Goal: Task Accomplishment & Management: Use online tool/utility

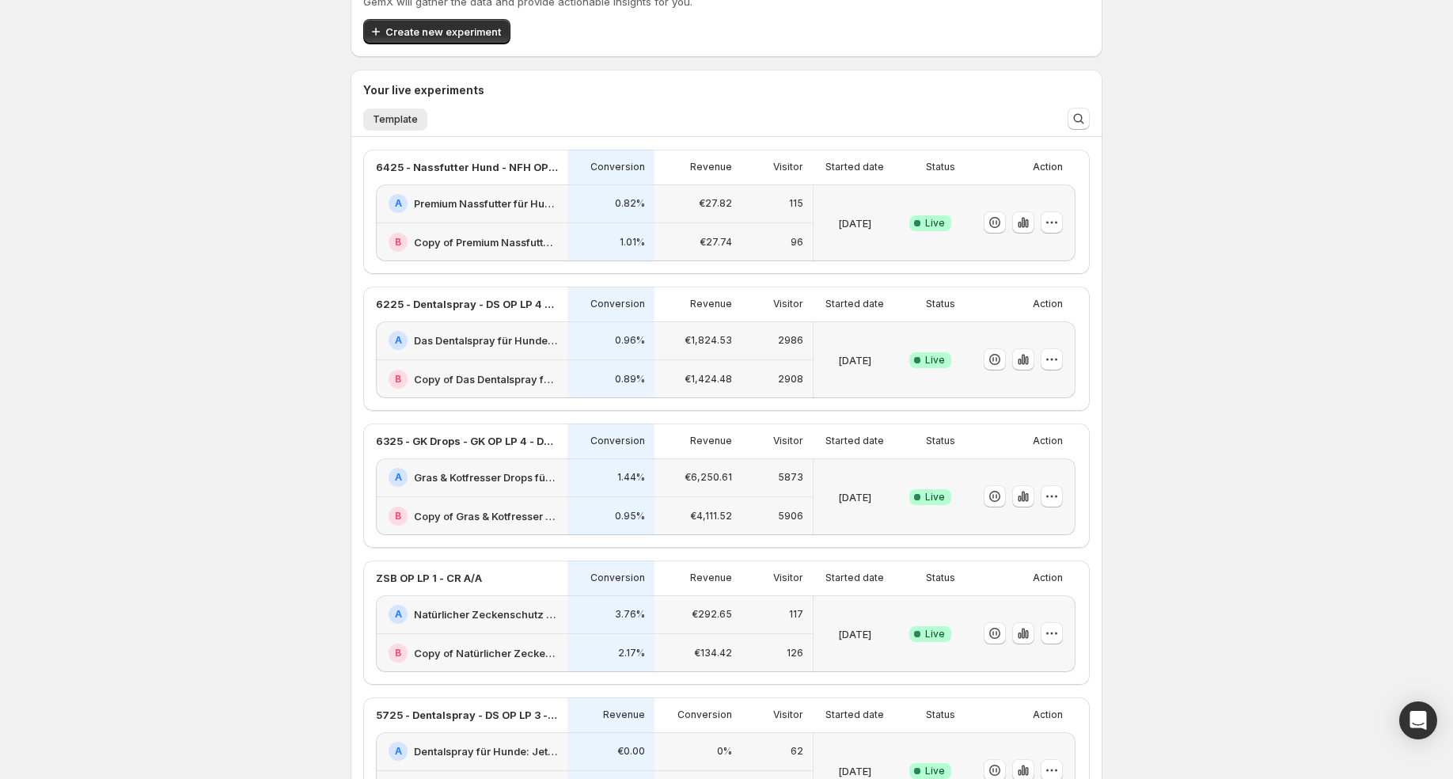
scroll to position [74, 0]
click at [1021, 224] on icon "button" at bounding box center [1023, 224] width 16 height 16
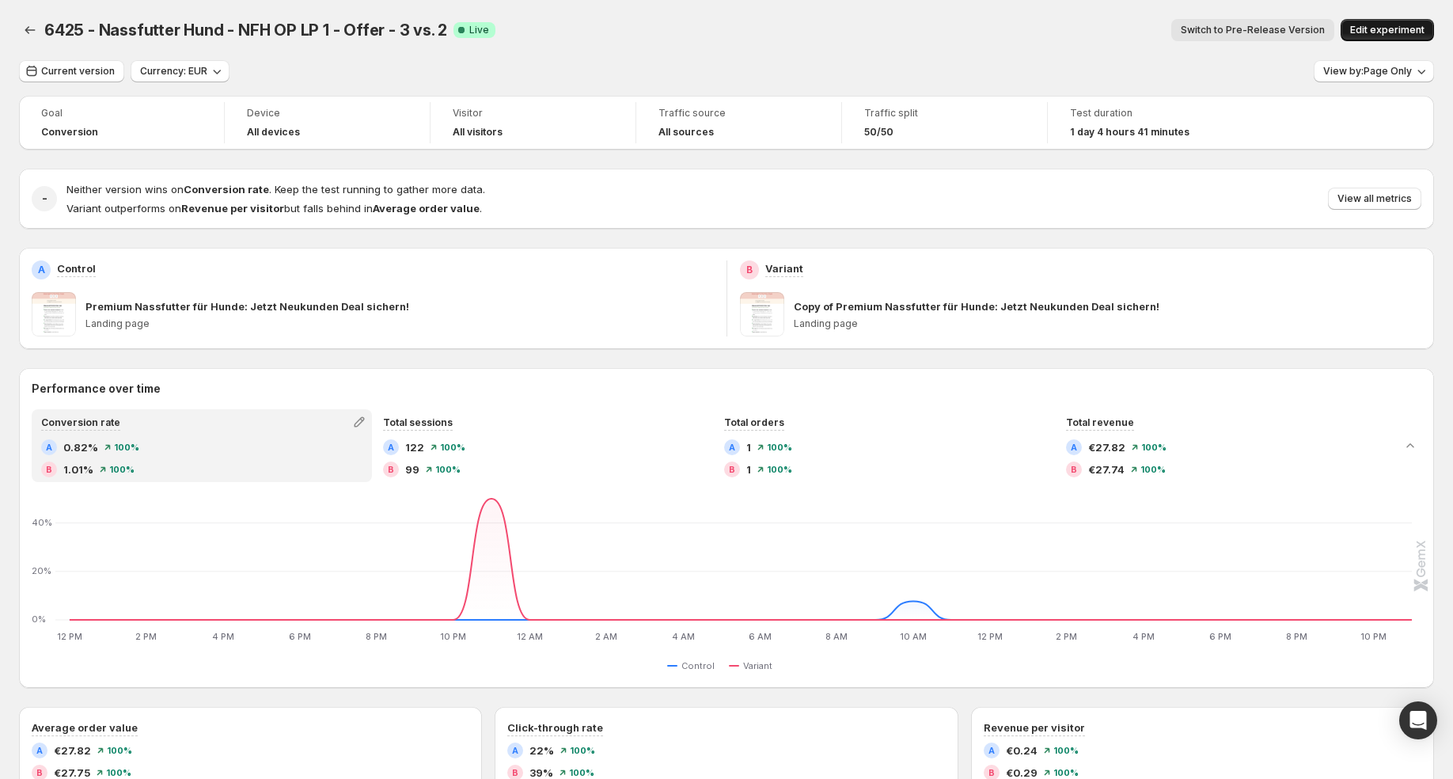
click at [1408, 21] on button "Edit experiment" at bounding box center [1386, 30] width 93 height 22
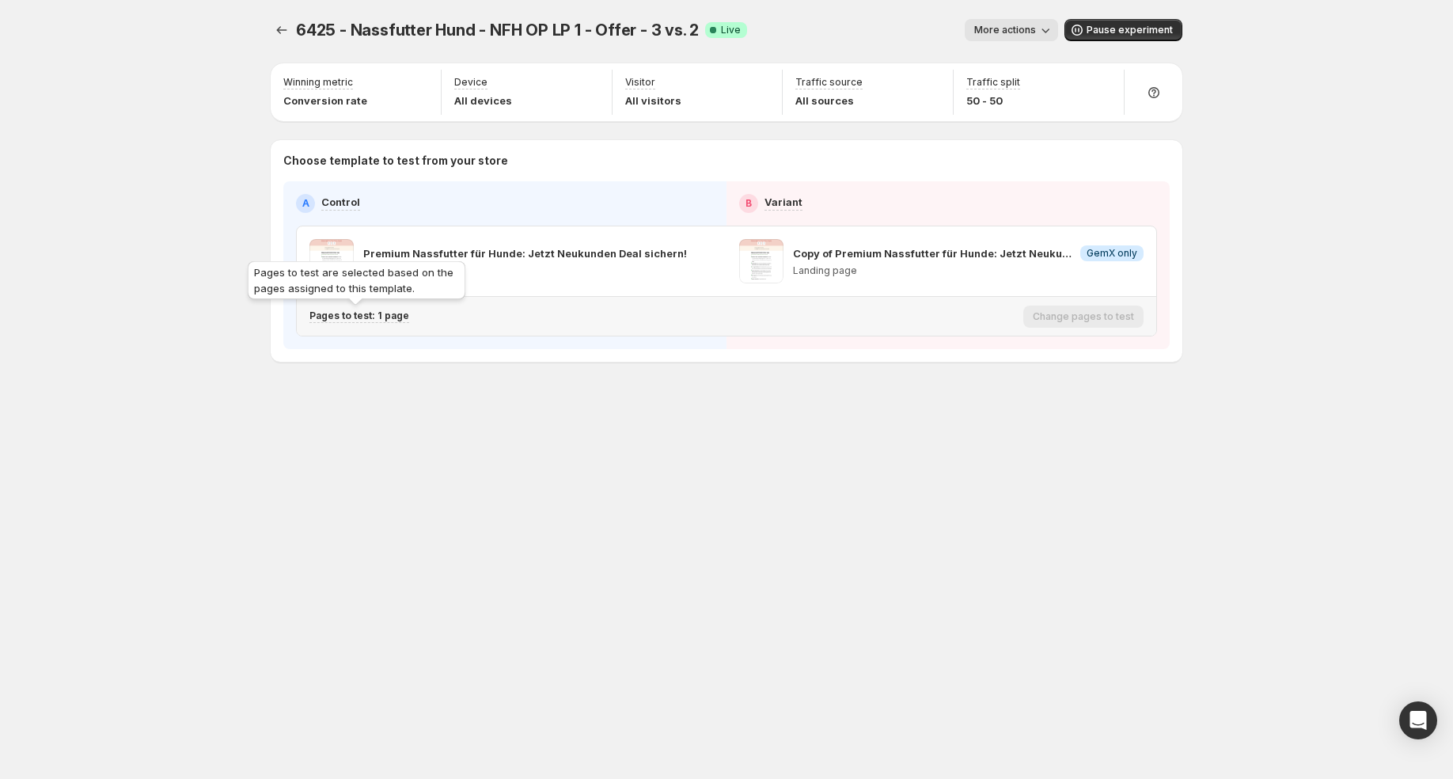
click at [379, 313] on p "Pages to test: 1 page" at bounding box center [359, 315] width 100 height 13
click at [586, 402] on icon "Search for and select a customer segment" at bounding box center [583, 397] width 16 height 16
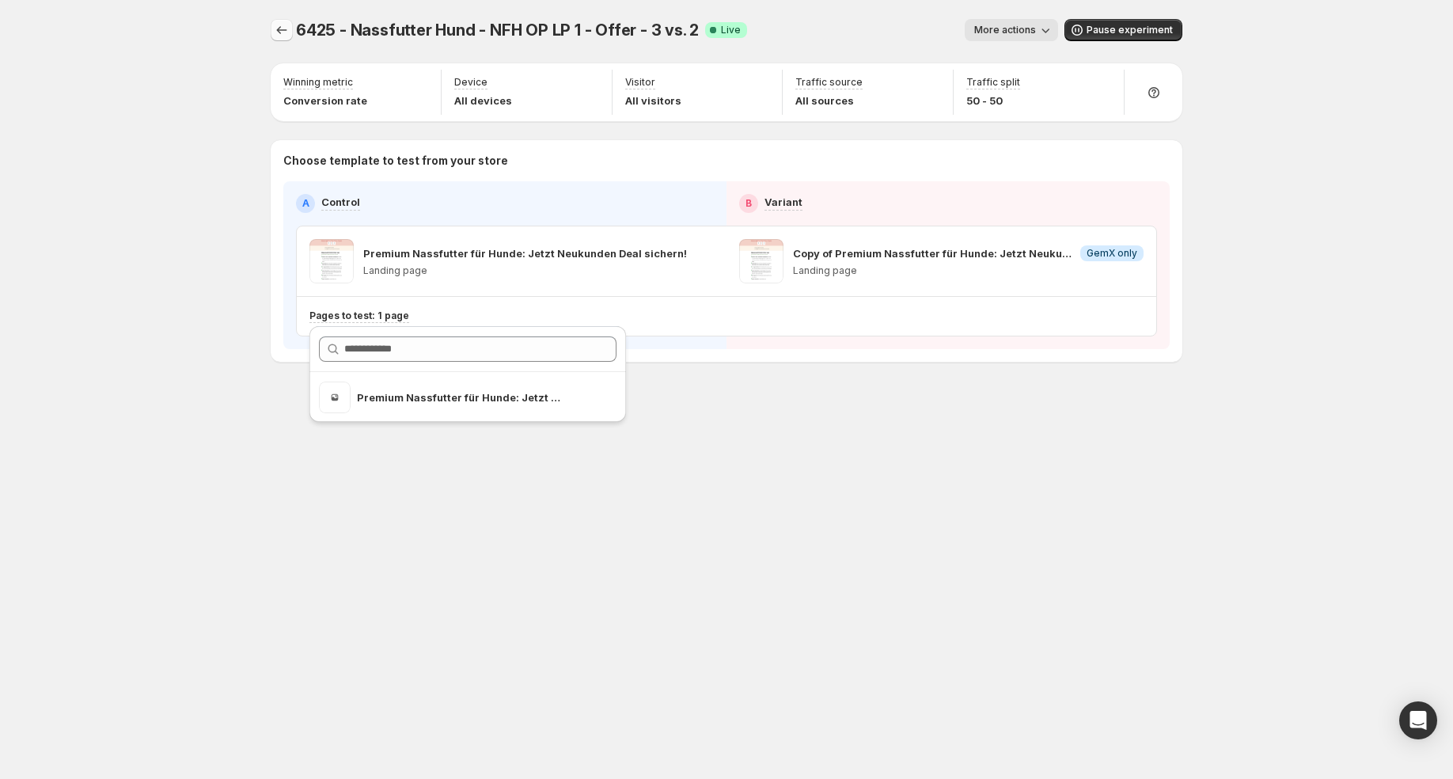
click at [274, 28] on icon "Experiments" at bounding box center [282, 30] width 16 height 16
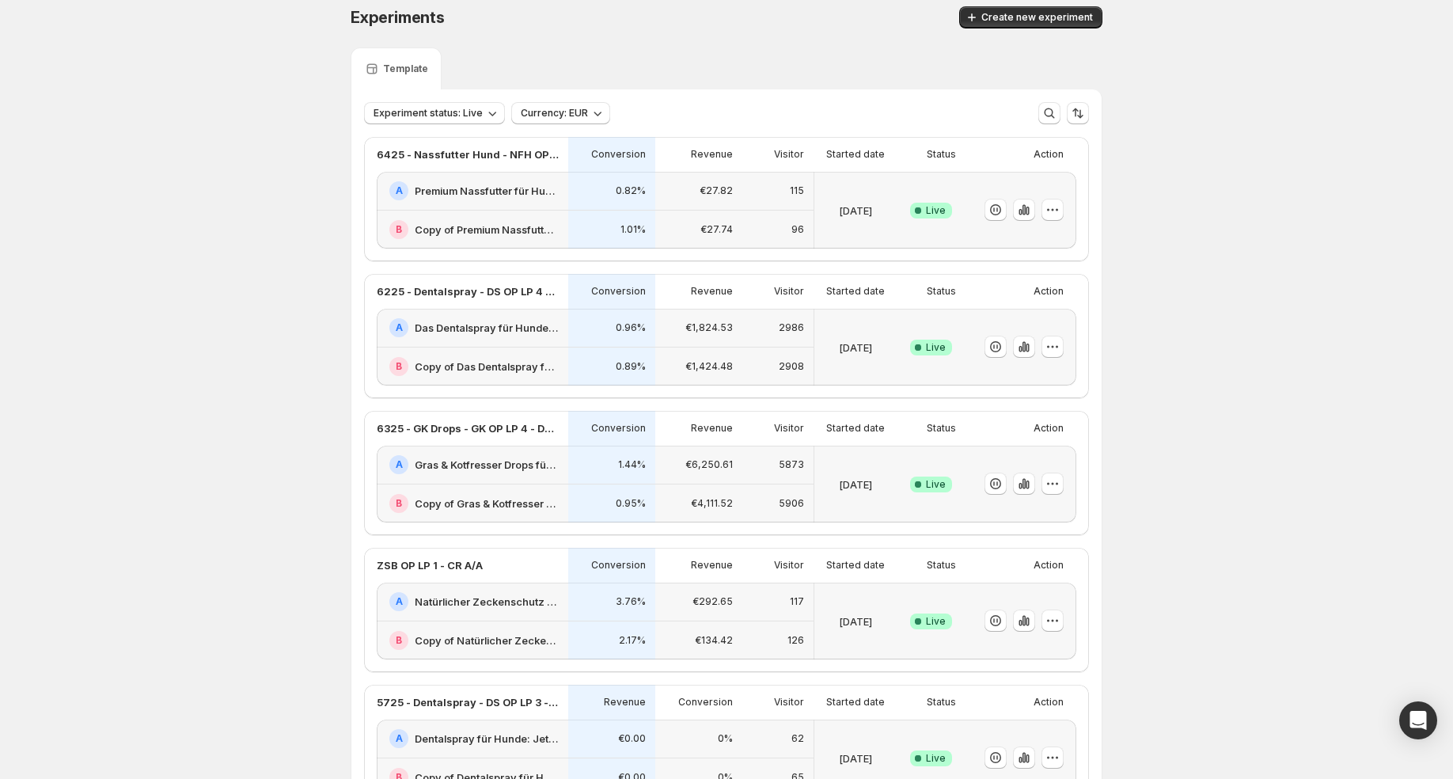
scroll to position [5, 0]
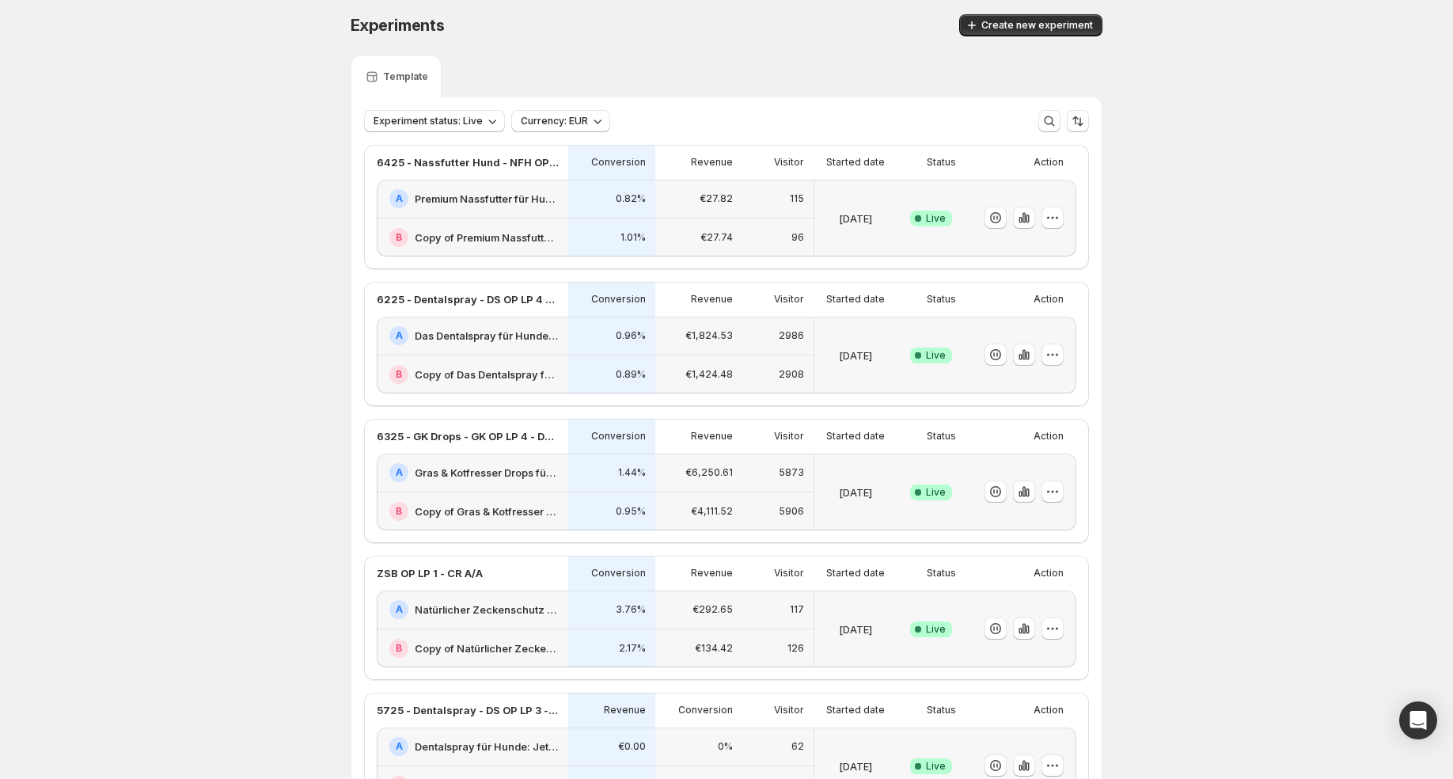
click at [618, 467] on p "1.44%" at bounding box center [632, 472] width 28 height 13
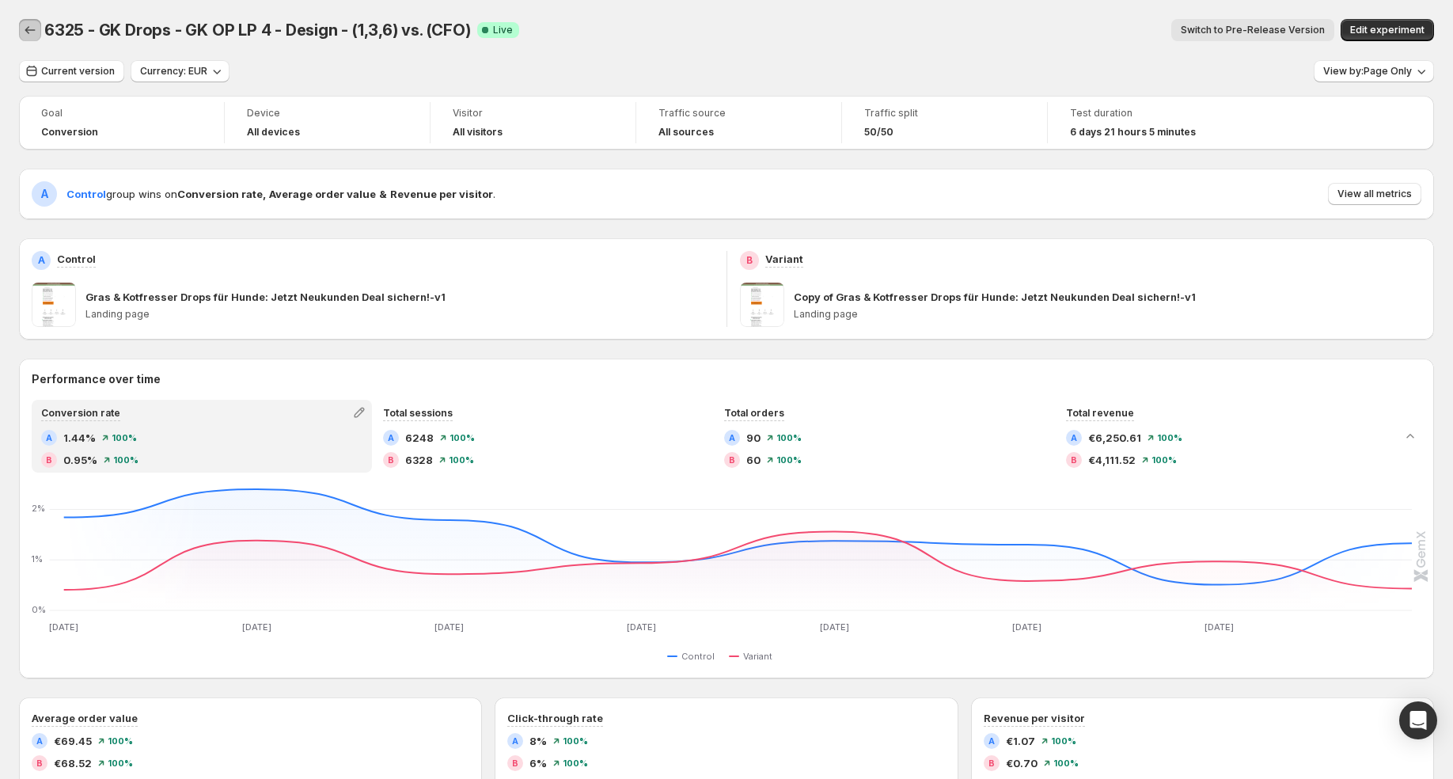
click at [25, 30] on icon "Back" at bounding box center [30, 30] width 16 height 16
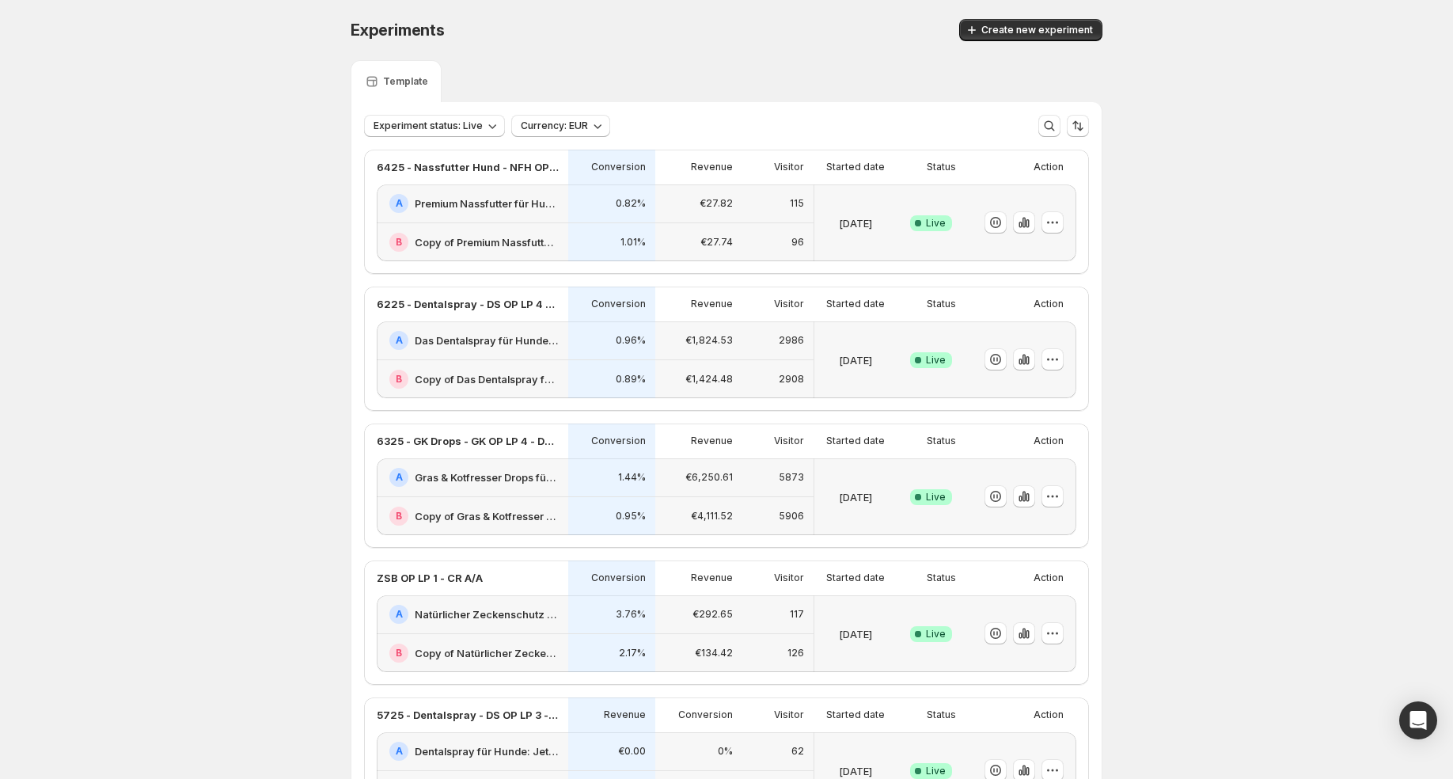
click at [661, 450] on div "Revenue" at bounding box center [698, 440] width 87 height 35
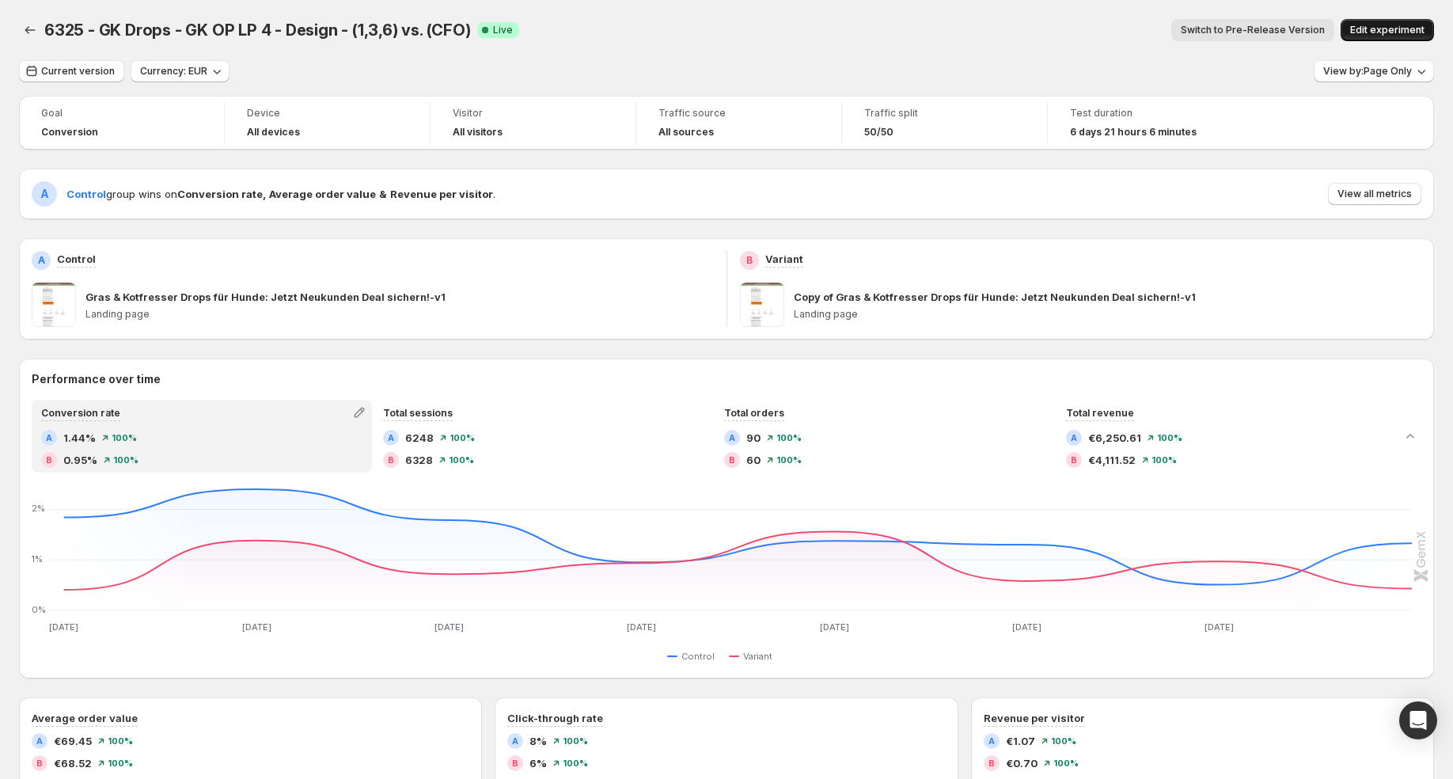
click at [1415, 32] on span "Edit experiment" at bounding box center [1387, 30] width 74 height 13
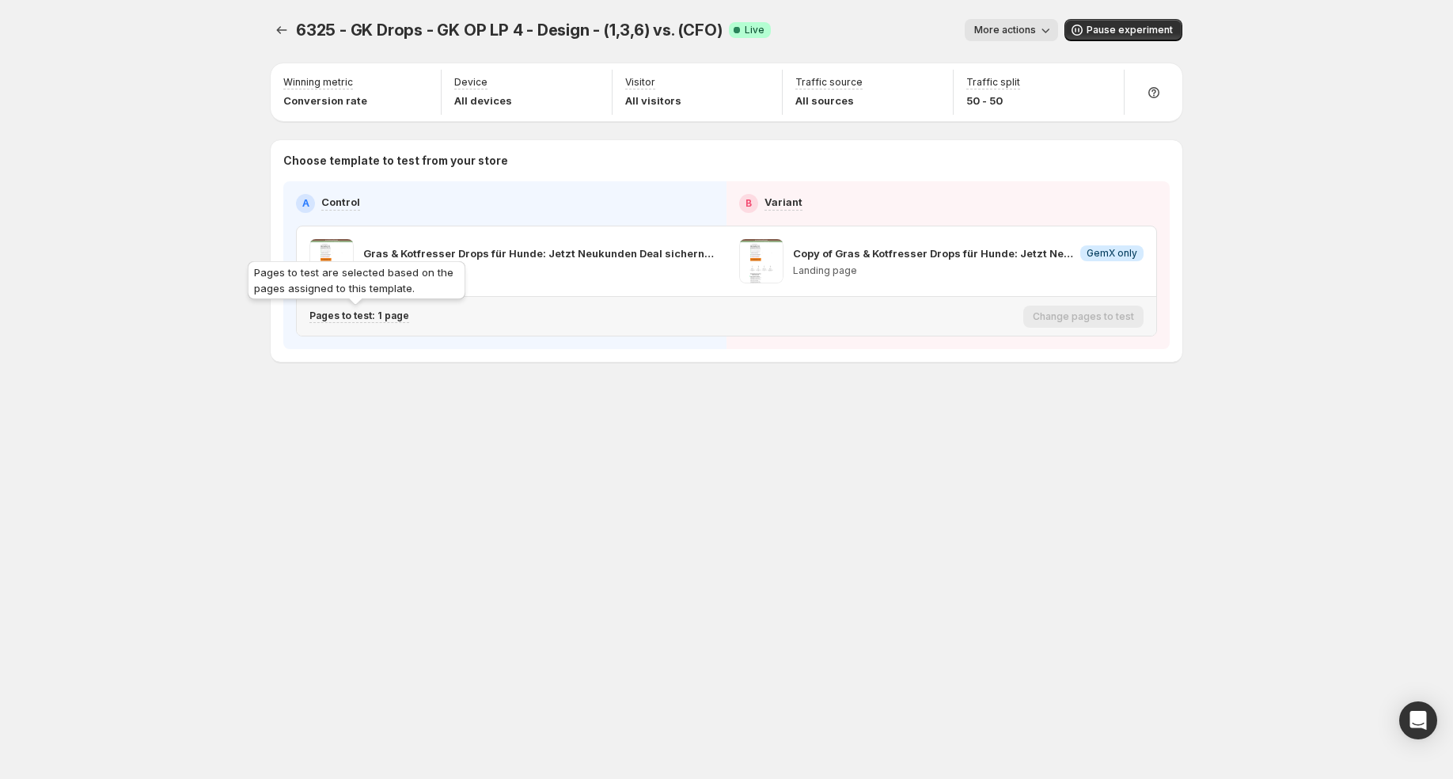
click at [389, 317] on p "Pages to test: 1 page" at bounding box center [359, 315] width 100 height 13
click at [581, 397] on icon "Search for and select a customer segment" at bounding box center [583, 397] width 5 height 5
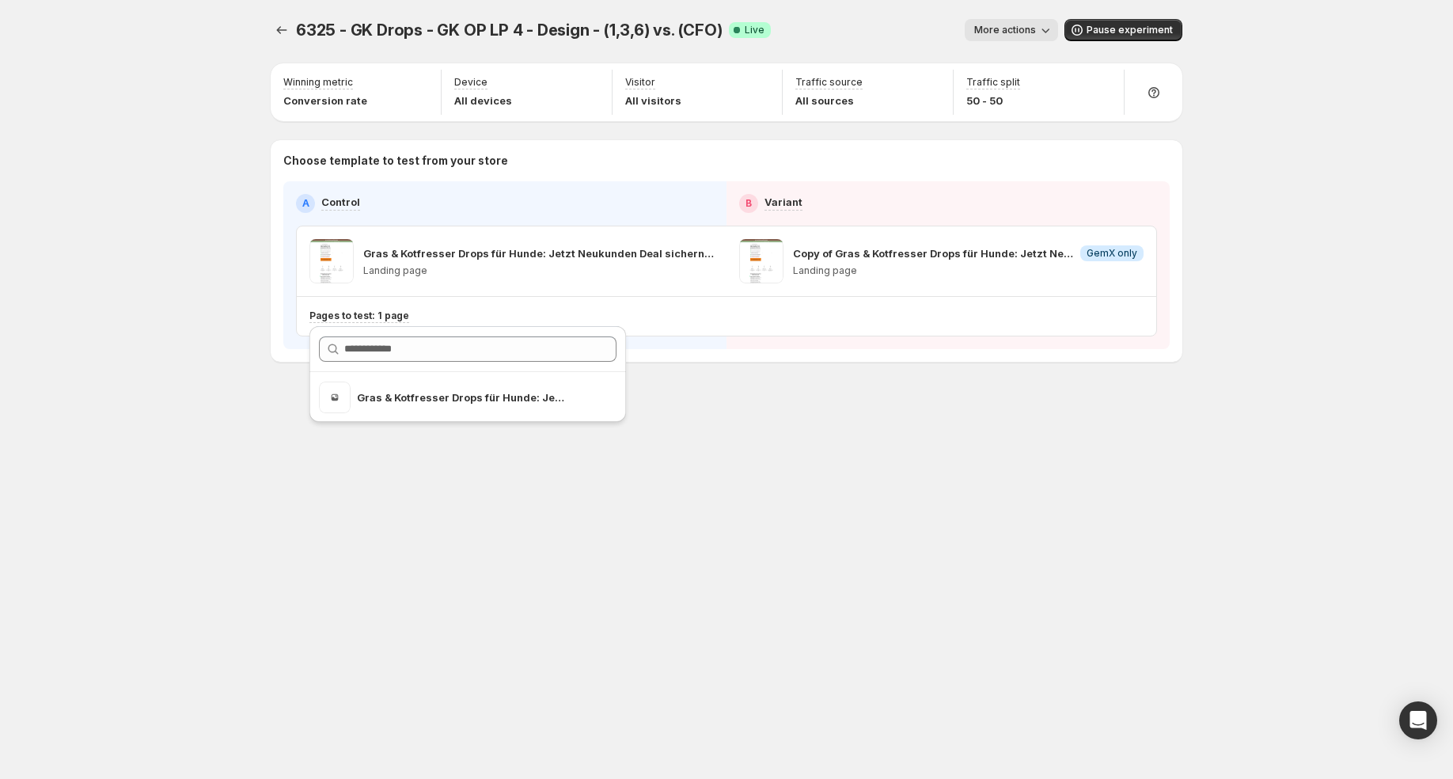
click at [135, 333] on div "6325 - GK Drops - GK OP LP 4 - Design - (1,3,6) vs. (CFO). This page is ready 6…" at bounding box center [726, 389] width 1453 height 779
click at [274, 27] on icon "Experiments" at bounding box center [282, 30] width 16 height 16
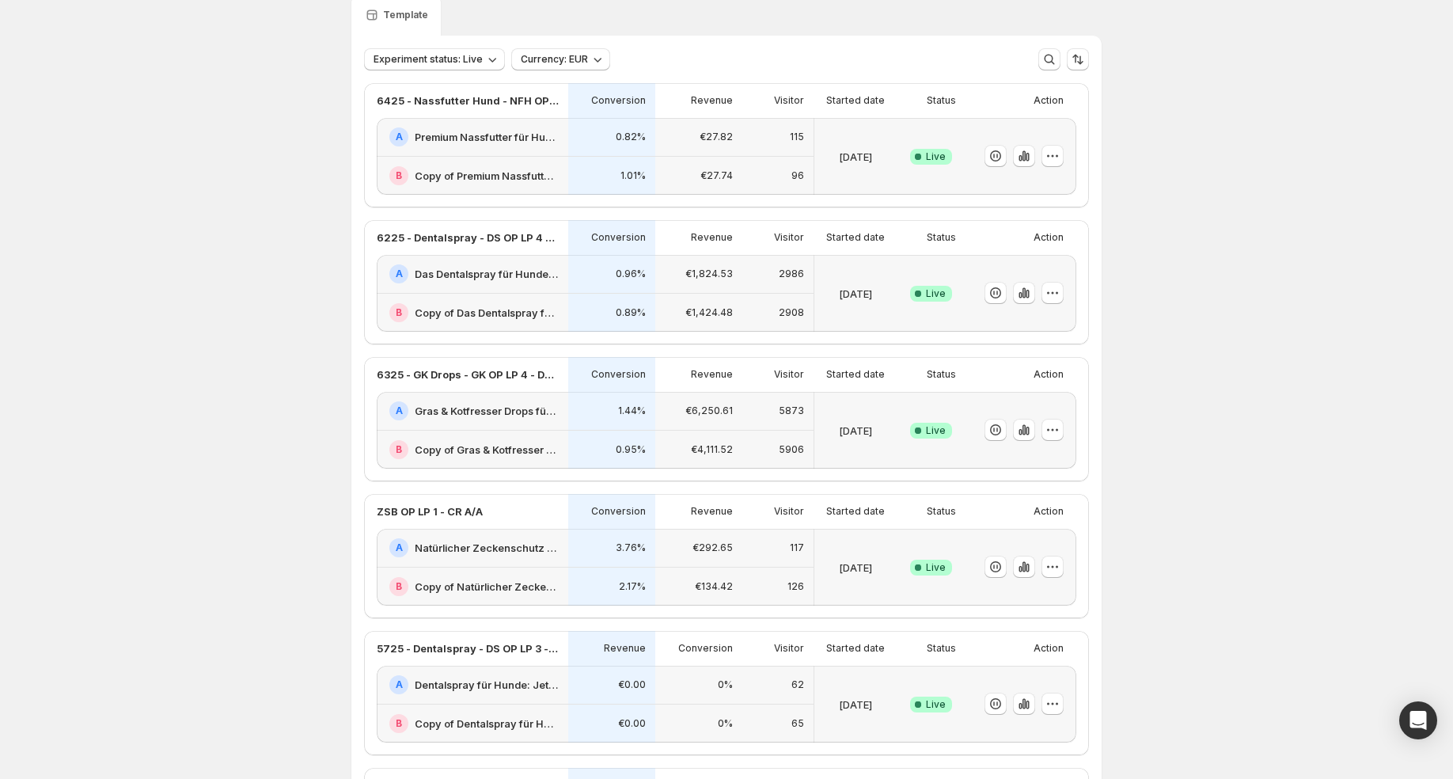
scroll to position [74, 0]
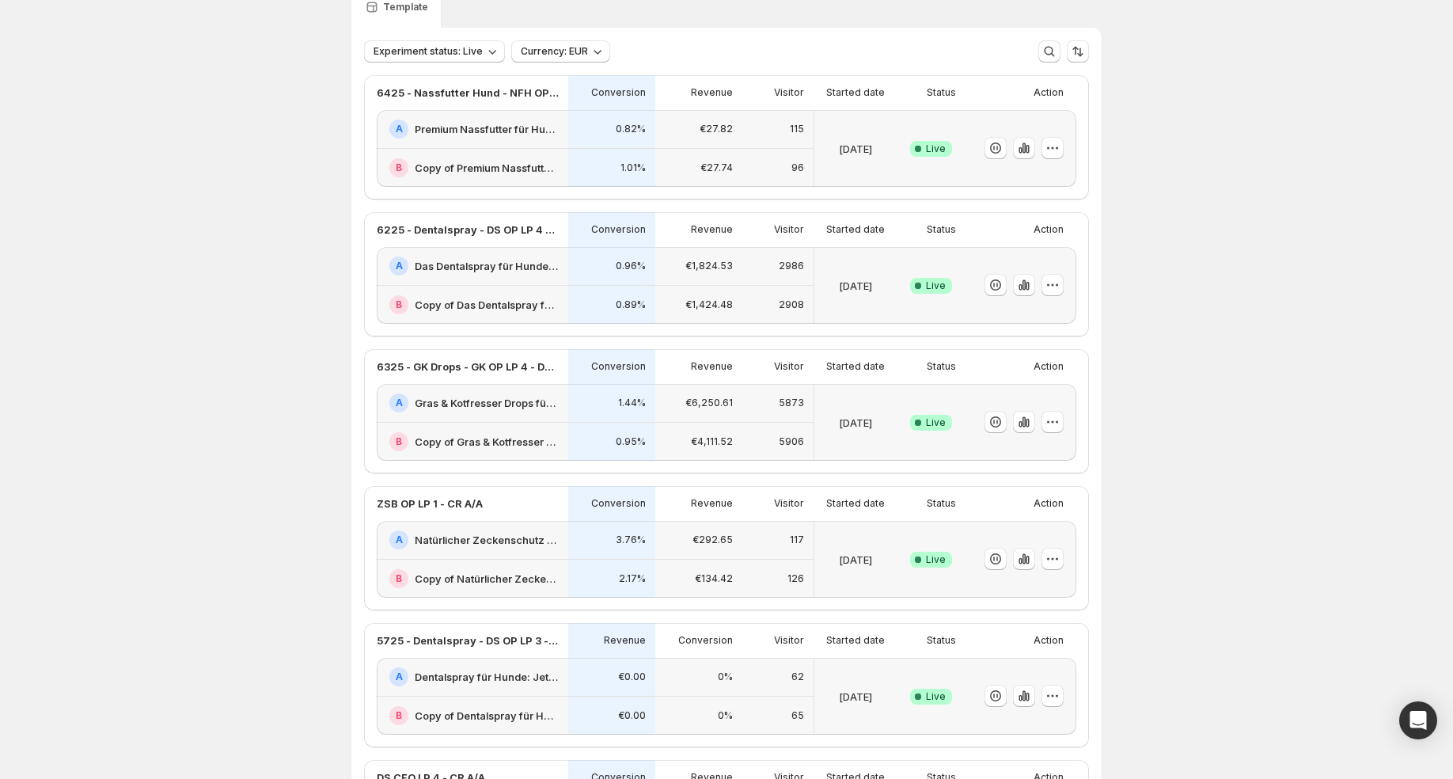
click at [449, 416] on div "A Gras & Kotfresser Drops für Hunde: Jetzt Neukunden Deal sichern!-v1" at bounding box center [472, 403] width 191 height 39
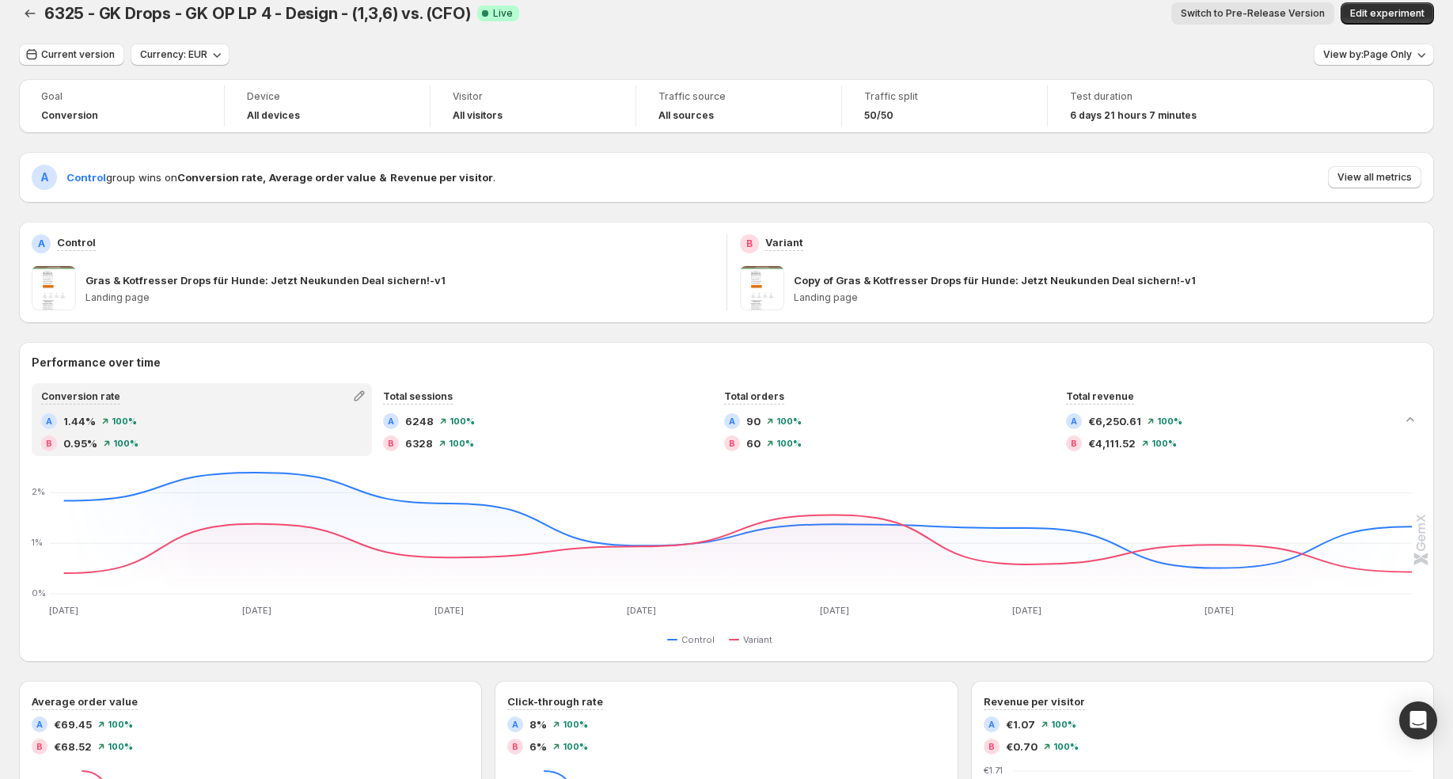
scroll to position [19, 0]
click at [33, 6] on icon "Back" at bounding box center [30, 11] width 16 height 16
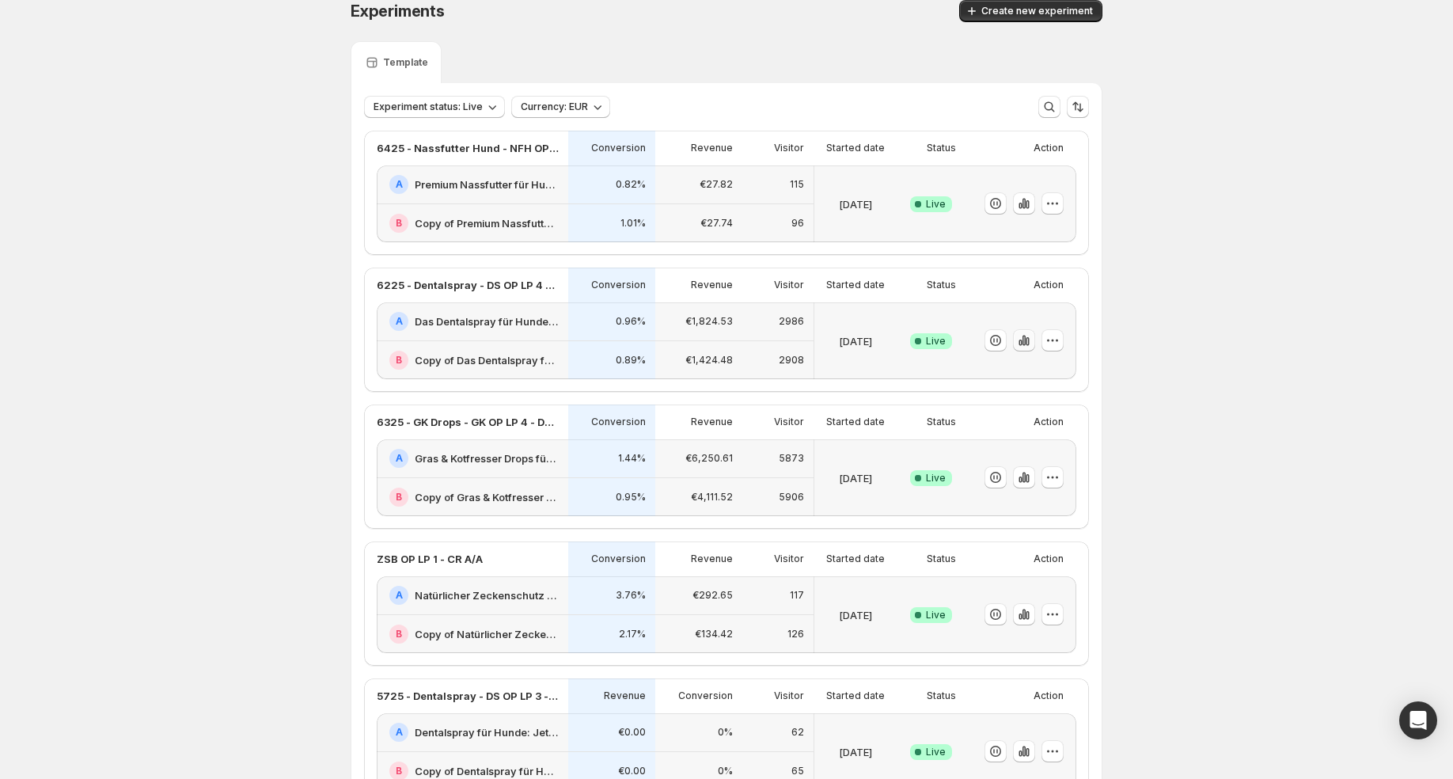
click at [1031, 344] on icon "button" at bounding box center [1024, 340] width 16 height 16
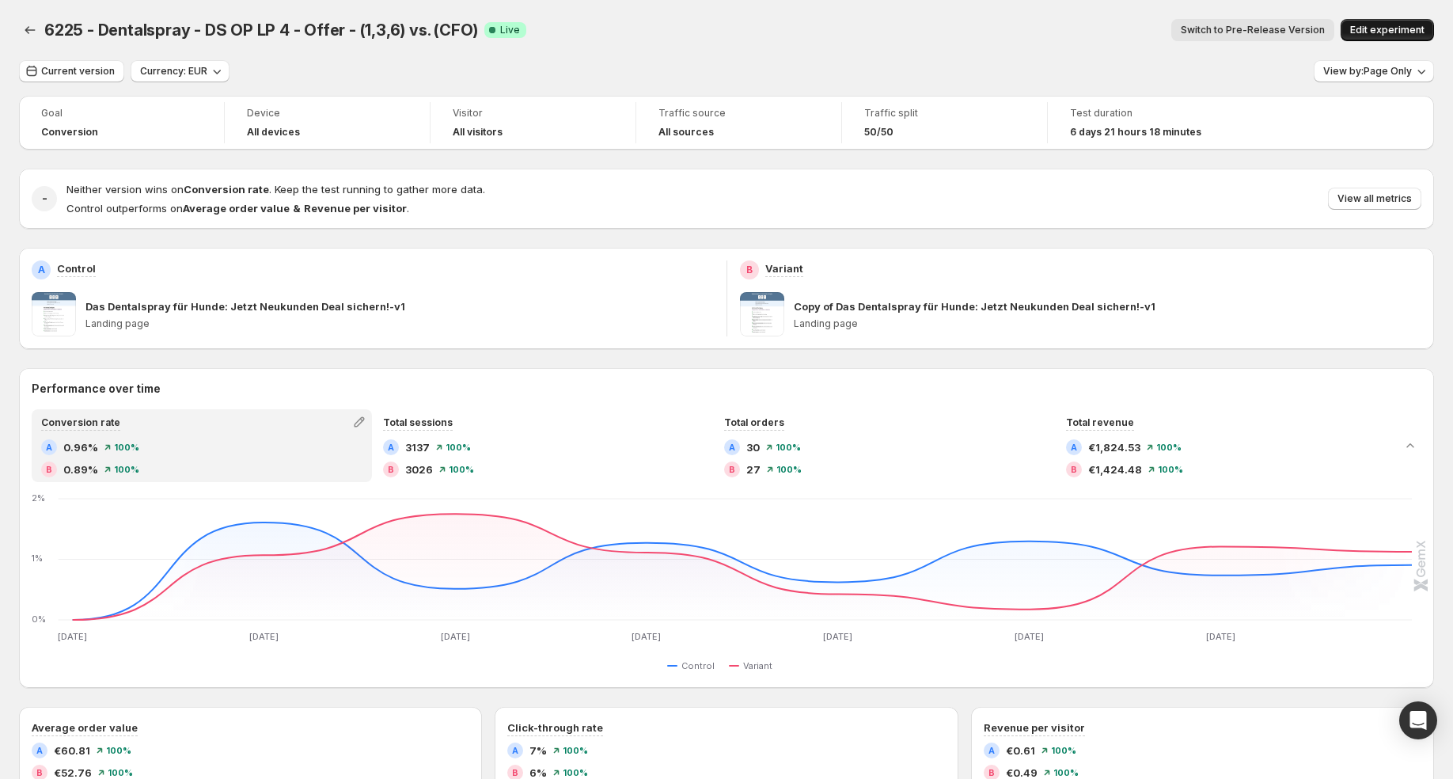
click at [1424, 31] on span "Edit experiment" at bounding box center [1387, 30] width 74 height 13
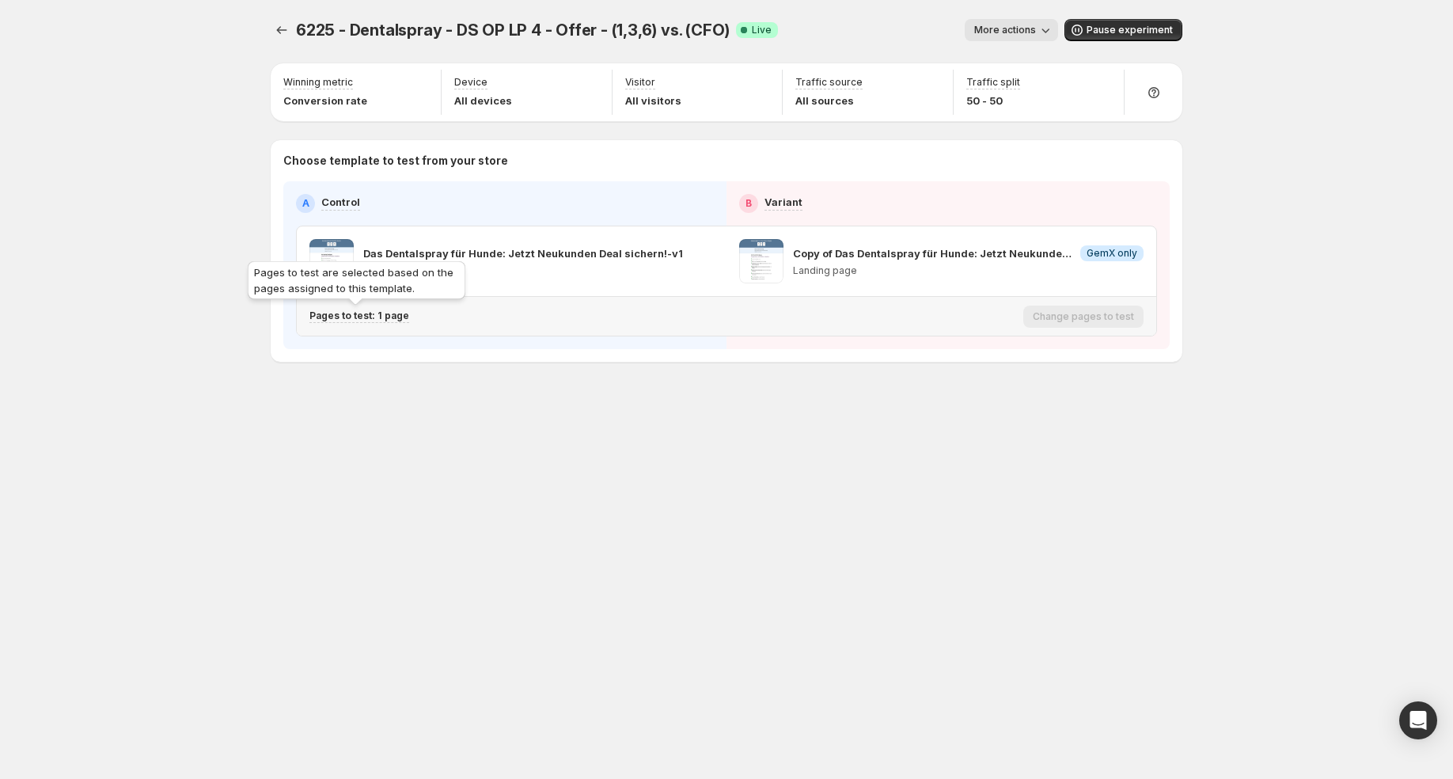
click at [384, 308] on div "Pages to test are selected based on the pages assigned to this template." at bounding box center [357, 283] width 224 height 51
click at [586, 400] on icon "Search for and select a customer segment" at bounding box center [583, 397] width 16 height 16
